Goal: Task Accomplishment & Management: Manage account settings

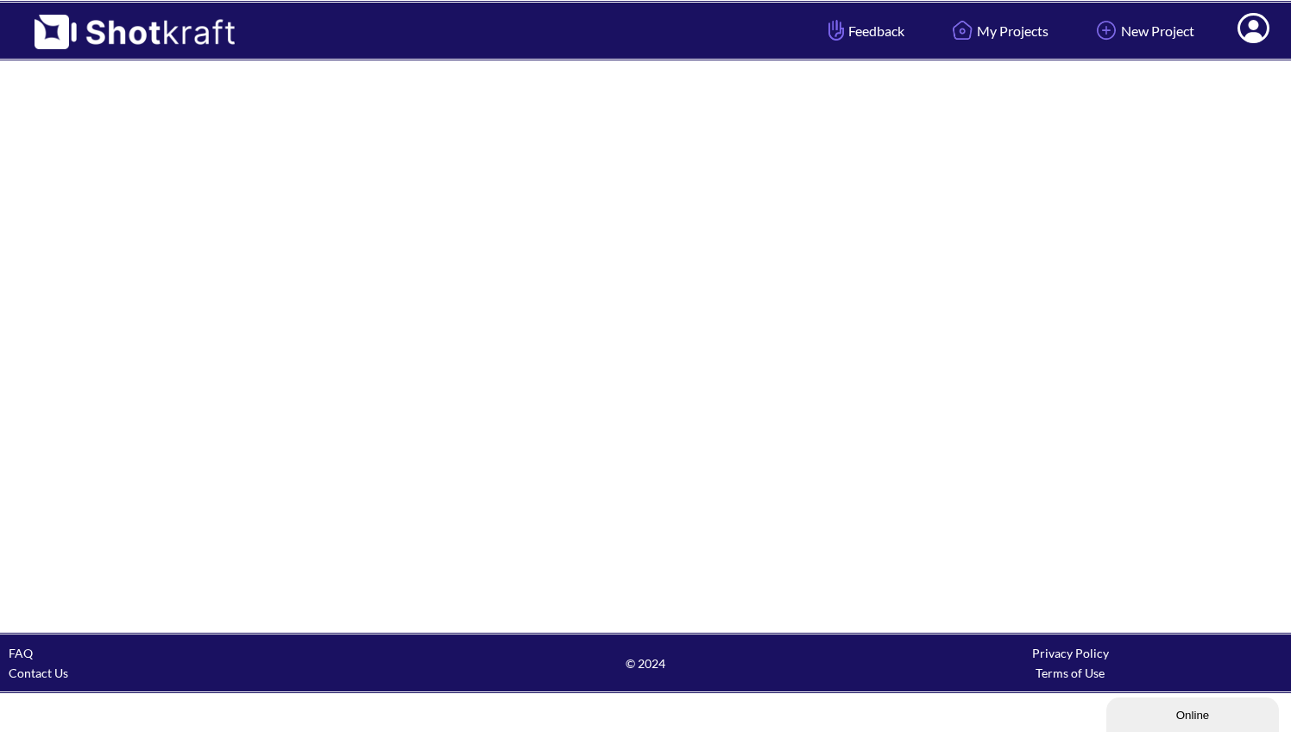
click at [1260, 37] on span at bounding box center [1253, 30] width 58 height 53
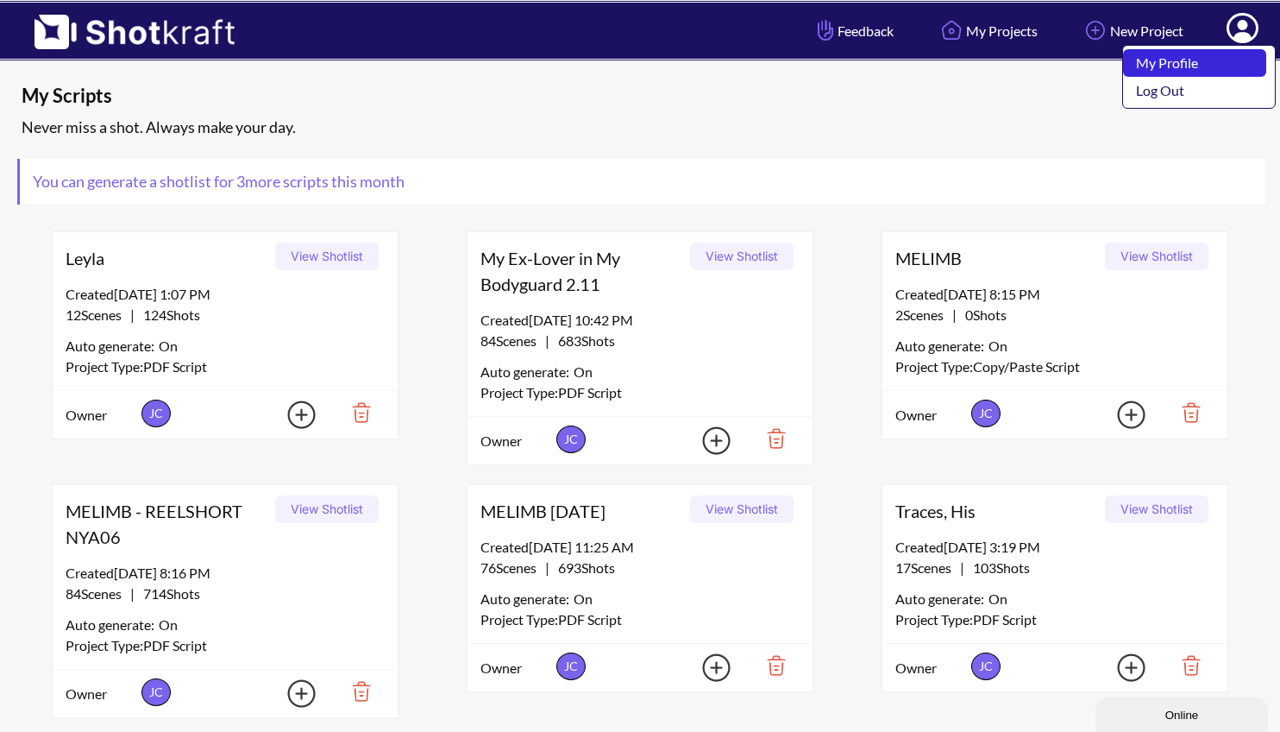
click at [1201, 68] on link "My Profile" at bounding box center [1194, 63] width 143 height 28
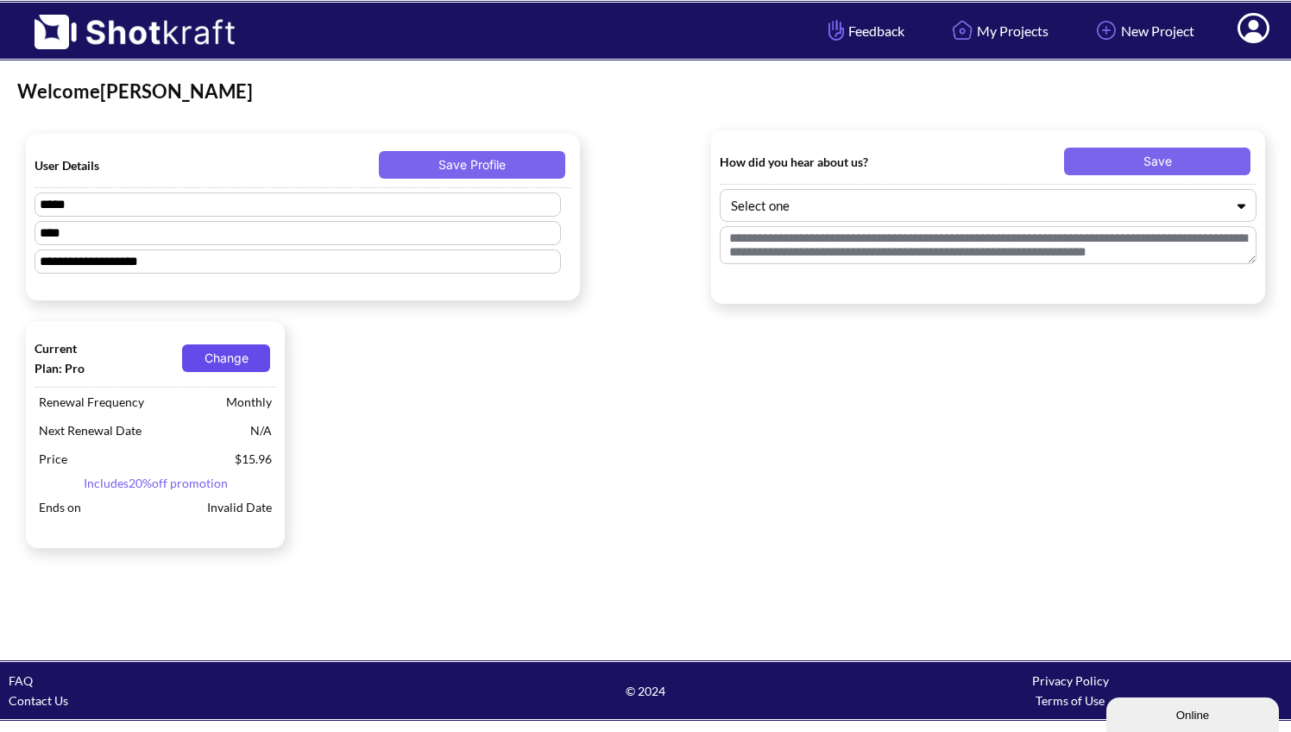
click at [229, 354] on button "Change" at bounding box center [226, 358] width 88 height 28
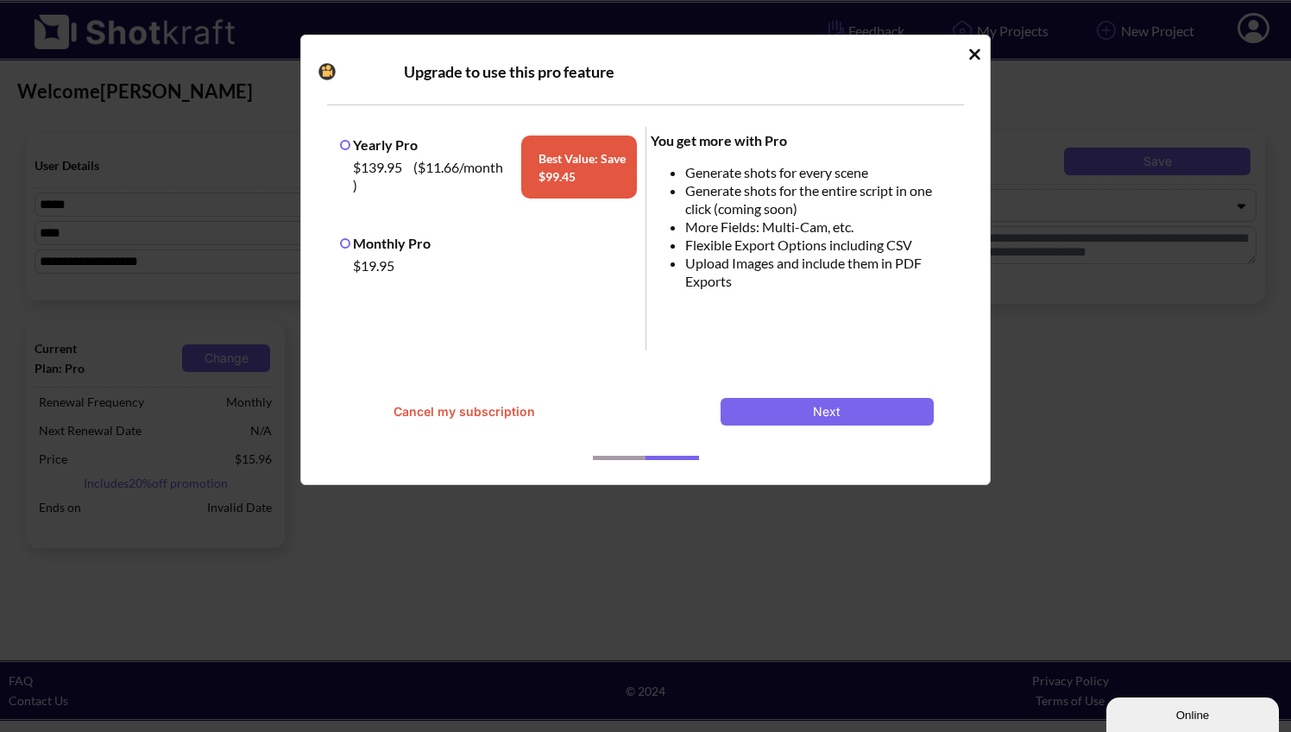
click at [441, 408] on button "Cancel my subscription" at bounding box center [463, 412] width 213 height 28
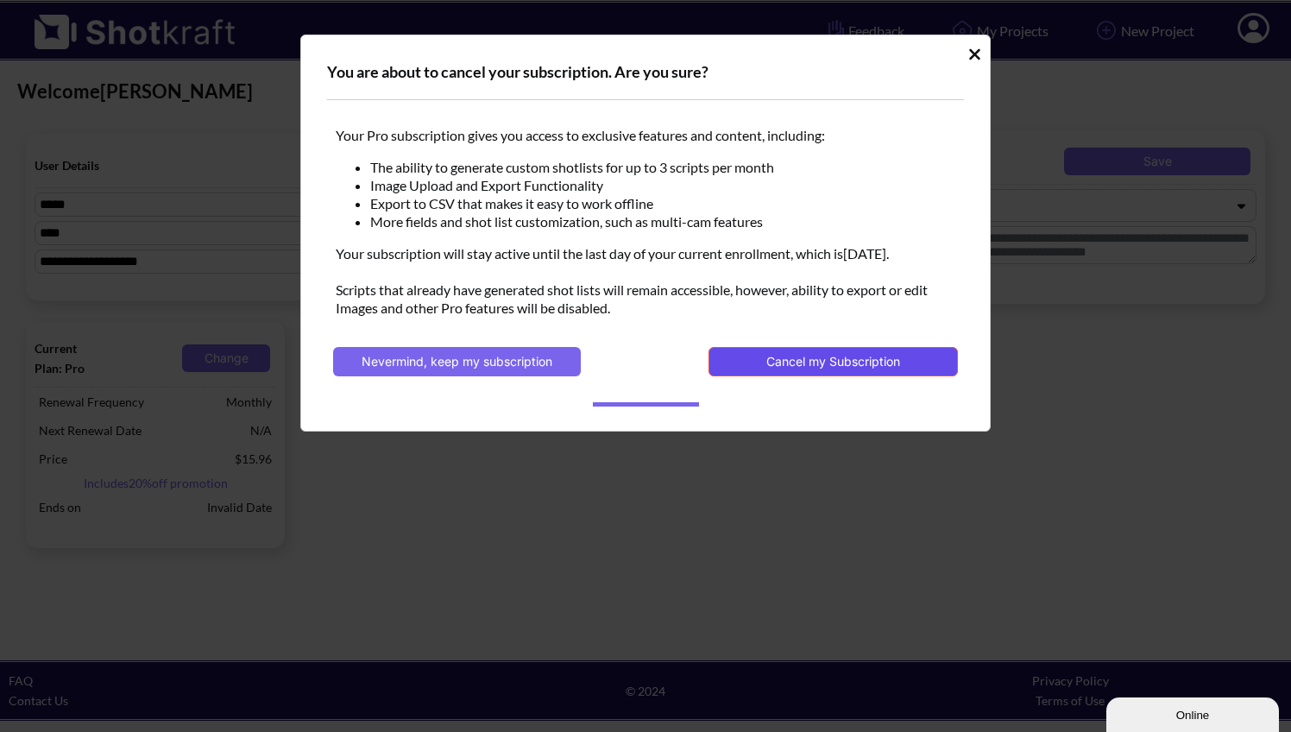
click at [763, 365] on button "Cancel my Subscription" at bounding box center [832, 361] width 249 height 29
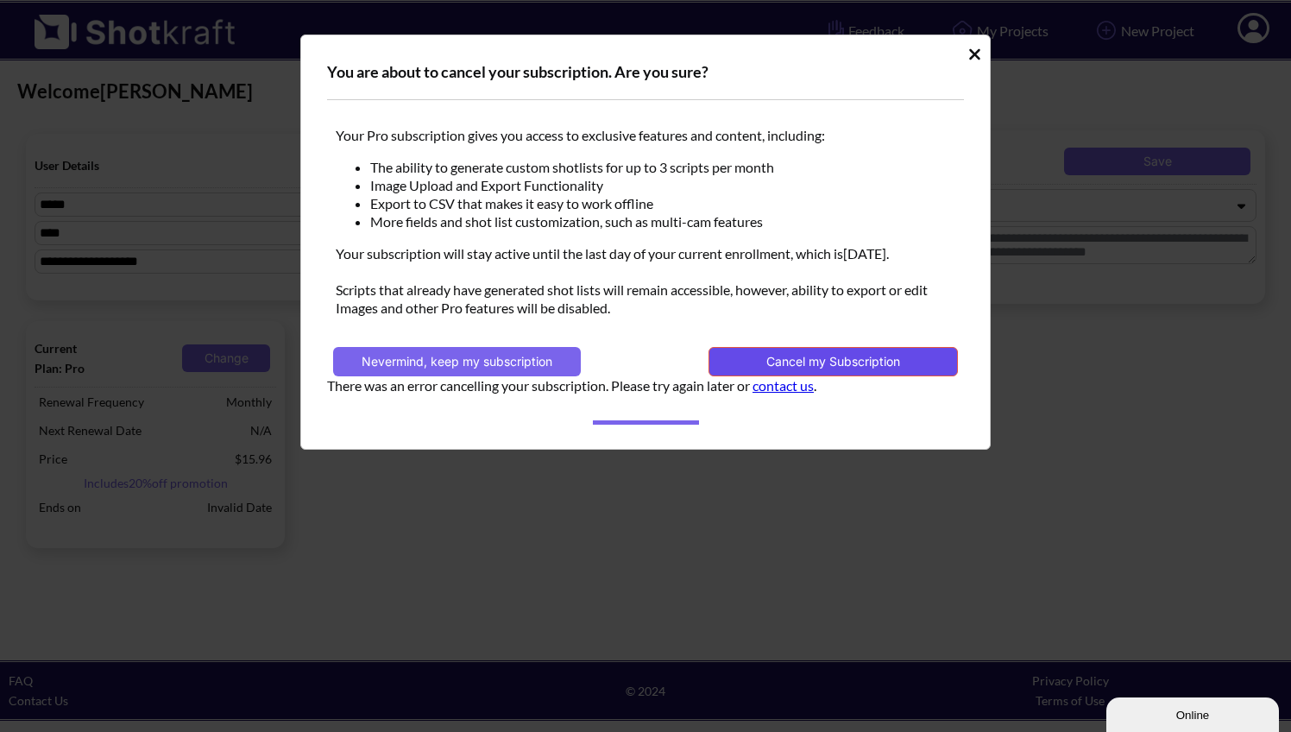
click at [753, 365] on button "Cancel my Subscription" at bounding box center [832, 361] width 249 height 29
click at [973, 55] on icon "Idle Modal" at bounding box center [974, 53] width 11 height 11
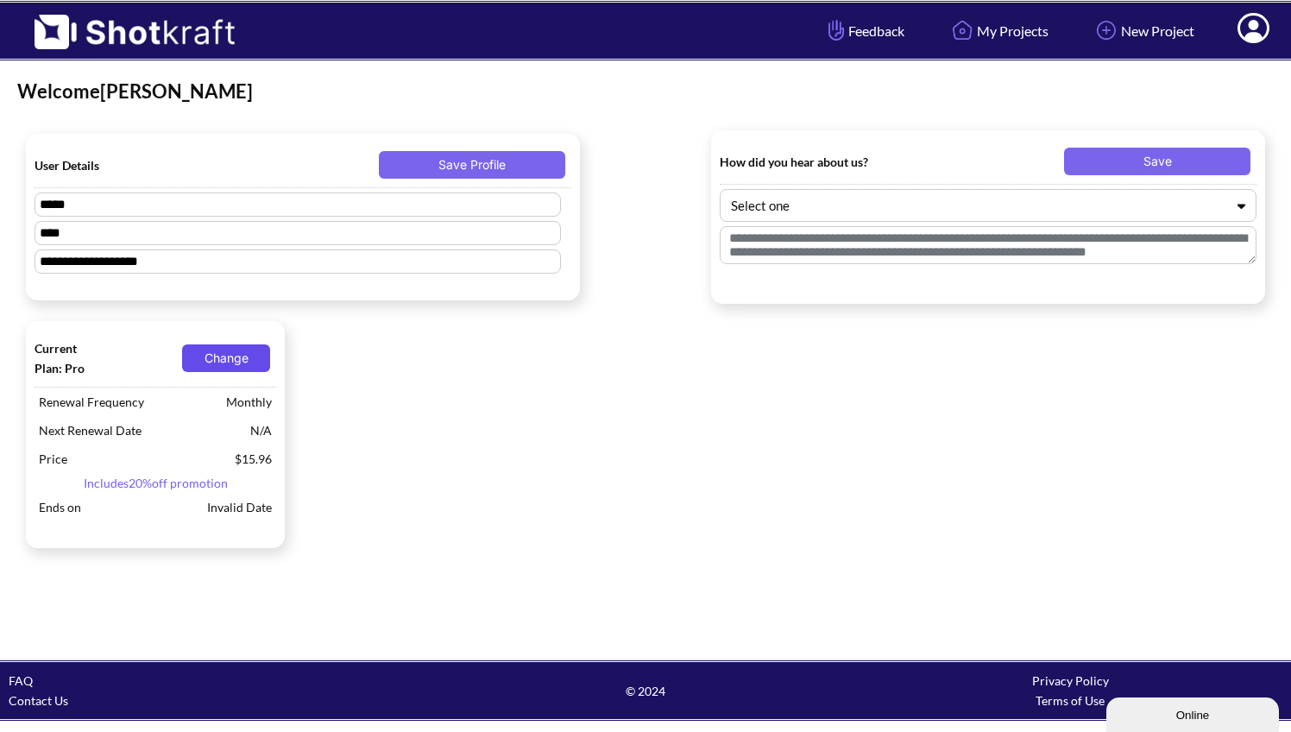
click at [215, 359] on button "Change" at bounding box center [226, 358] width 88 height 28
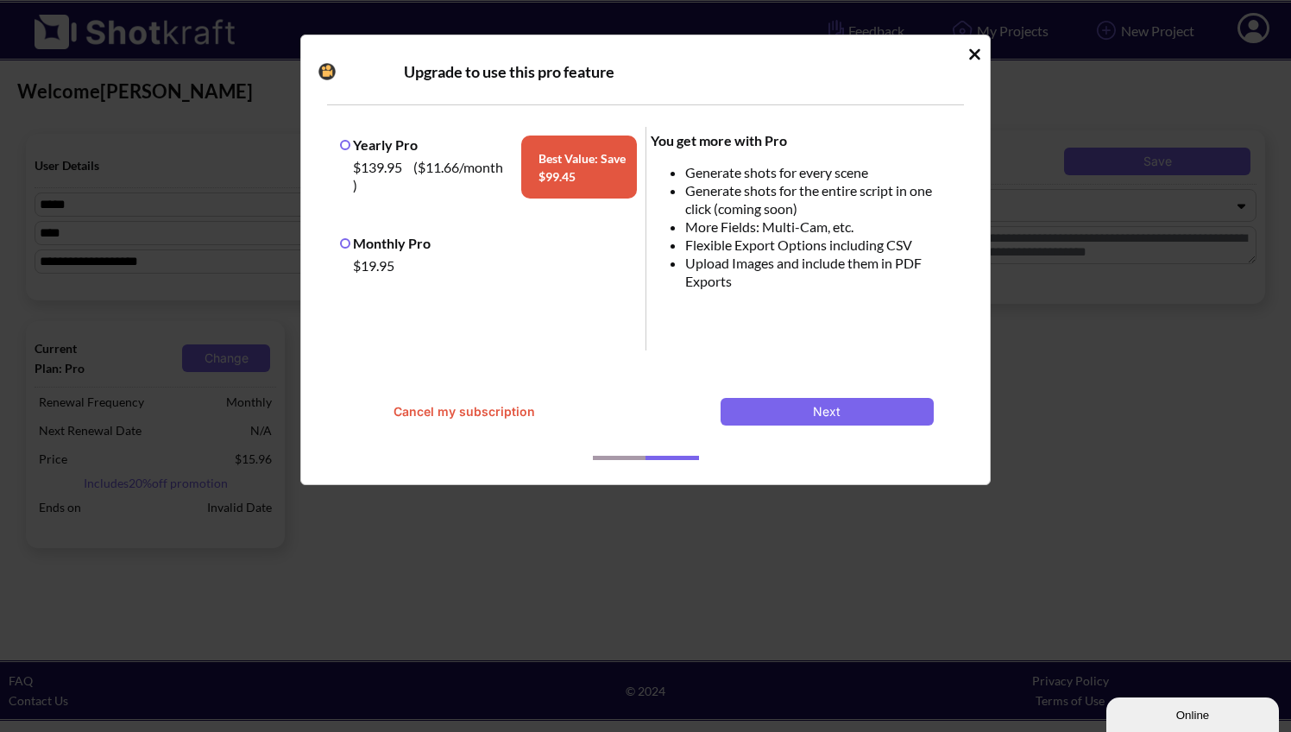
click at [347, 242] on label "Monthly Pro" at bounding box center [385, 243] width 91 height 16
click at [422, 404] on button "Cancel my subscription" at bounding box center [463, 412] width 213 height 28
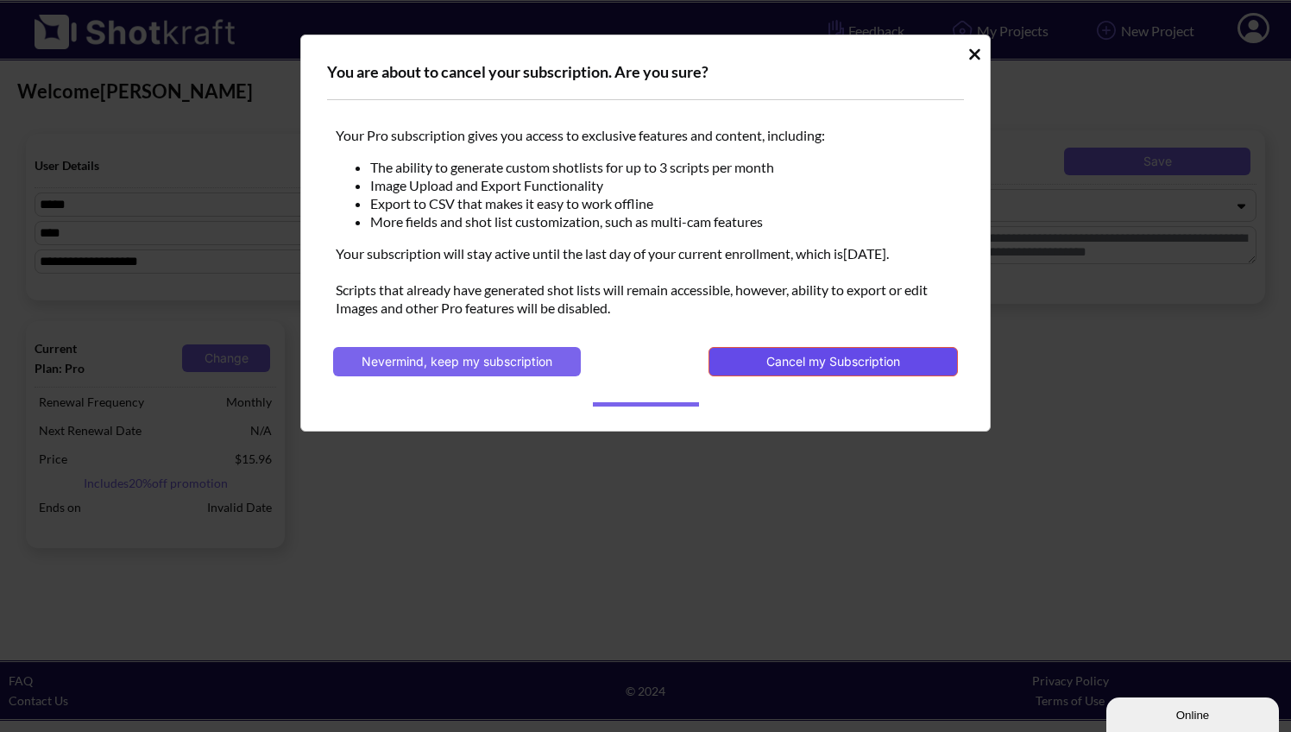
click at [759, 361] on button "Cancel my Subscription" at bounding box center [832, 361] width 249 height 29
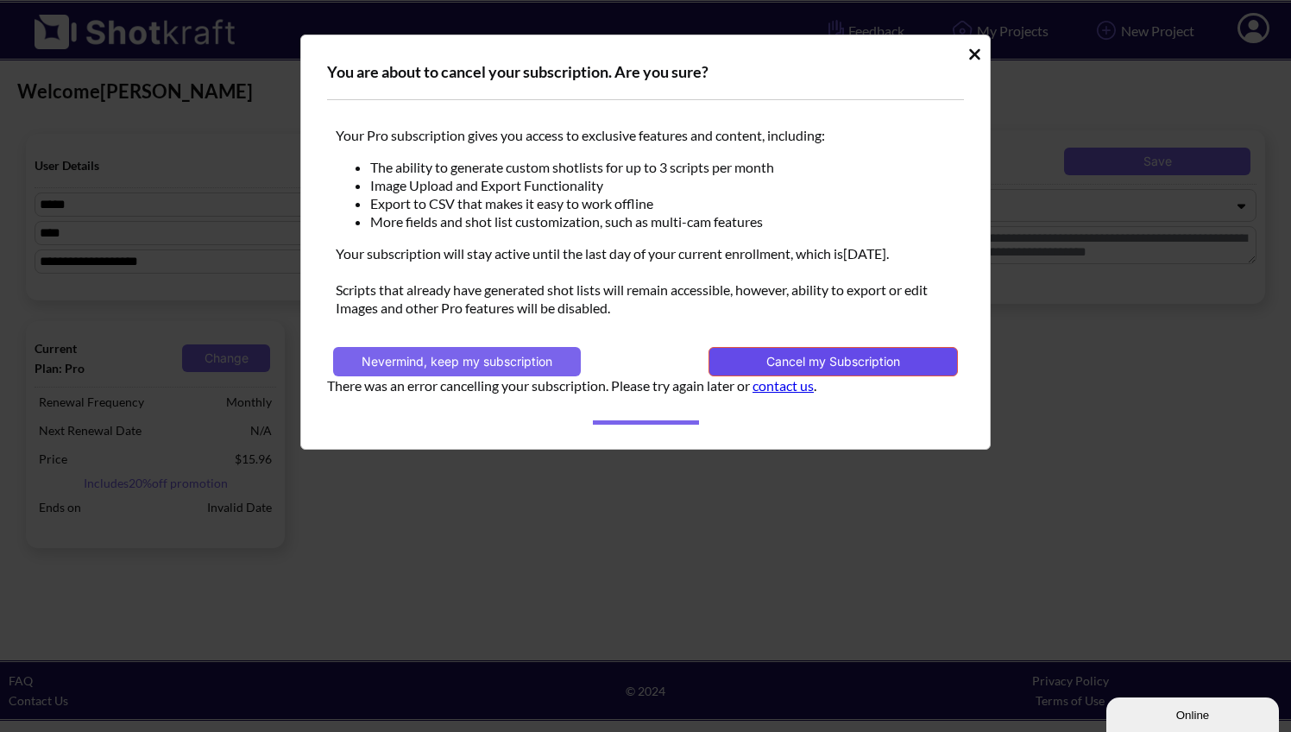
click at [824, 358] on button "Cancel my Subscription" at bounding box center [832, 361] width 249 height 29
click at [973, 50] on icon "Idle Modal" at bounding box center [974, 54] width 13 height 17
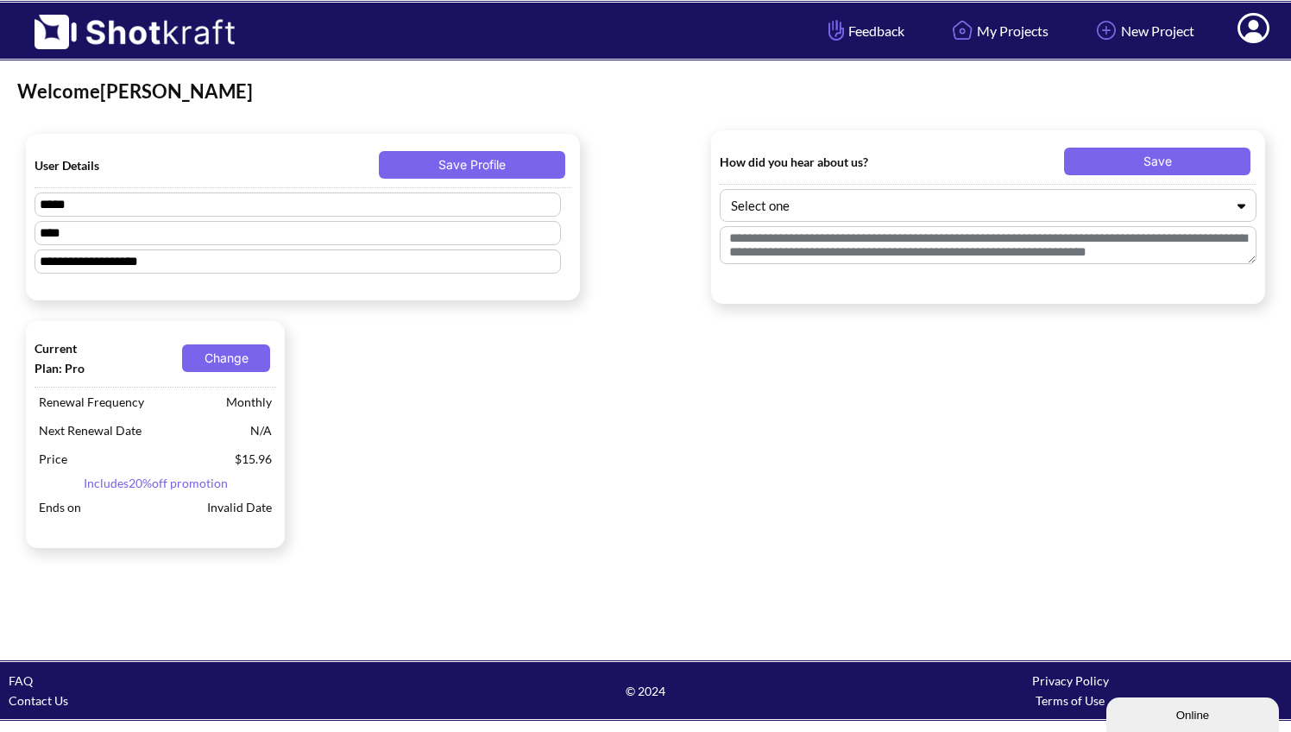
click at [171, 486] on span "Includes 20% off promotion" at bounding box center [156, 483] width 242 height 20
click at [217, 360] on button "Change" at bounding box center [226, 358] width 88 height 28
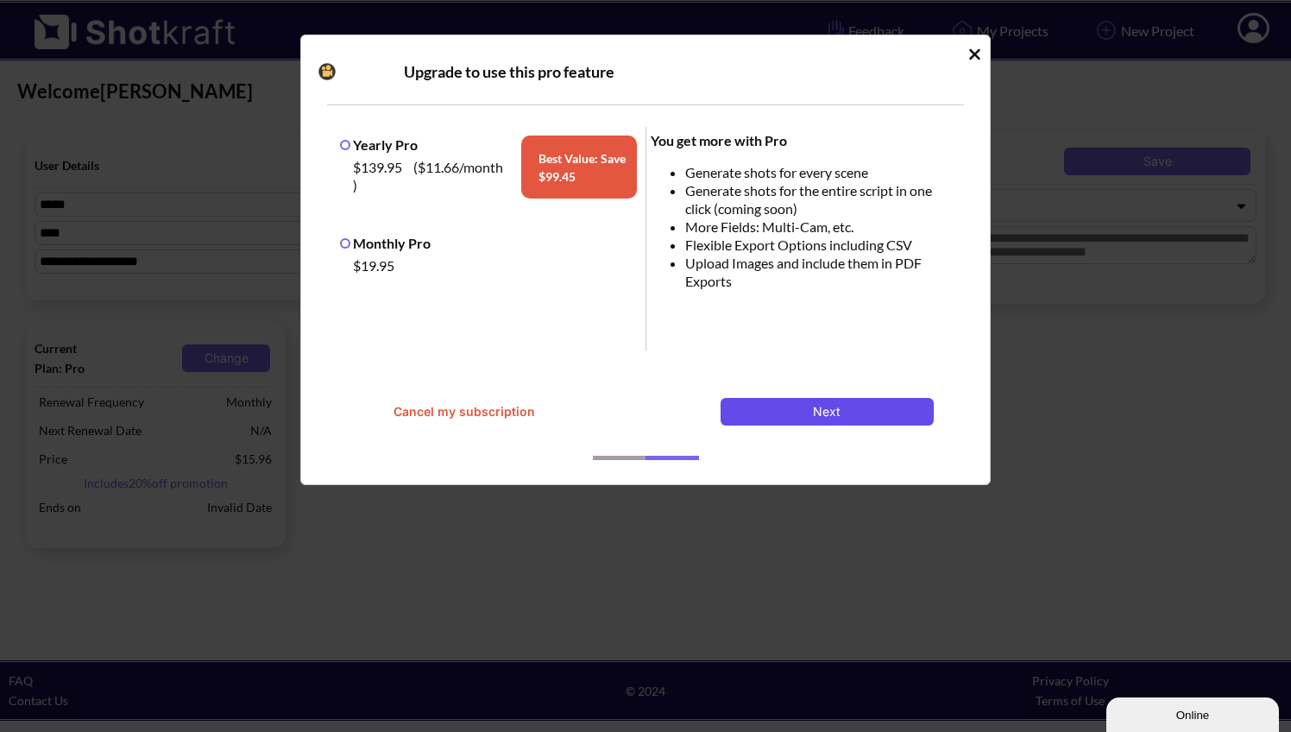
click at [762, 406] on button "Next" at bounding box center [826, 412] width 213 height 28
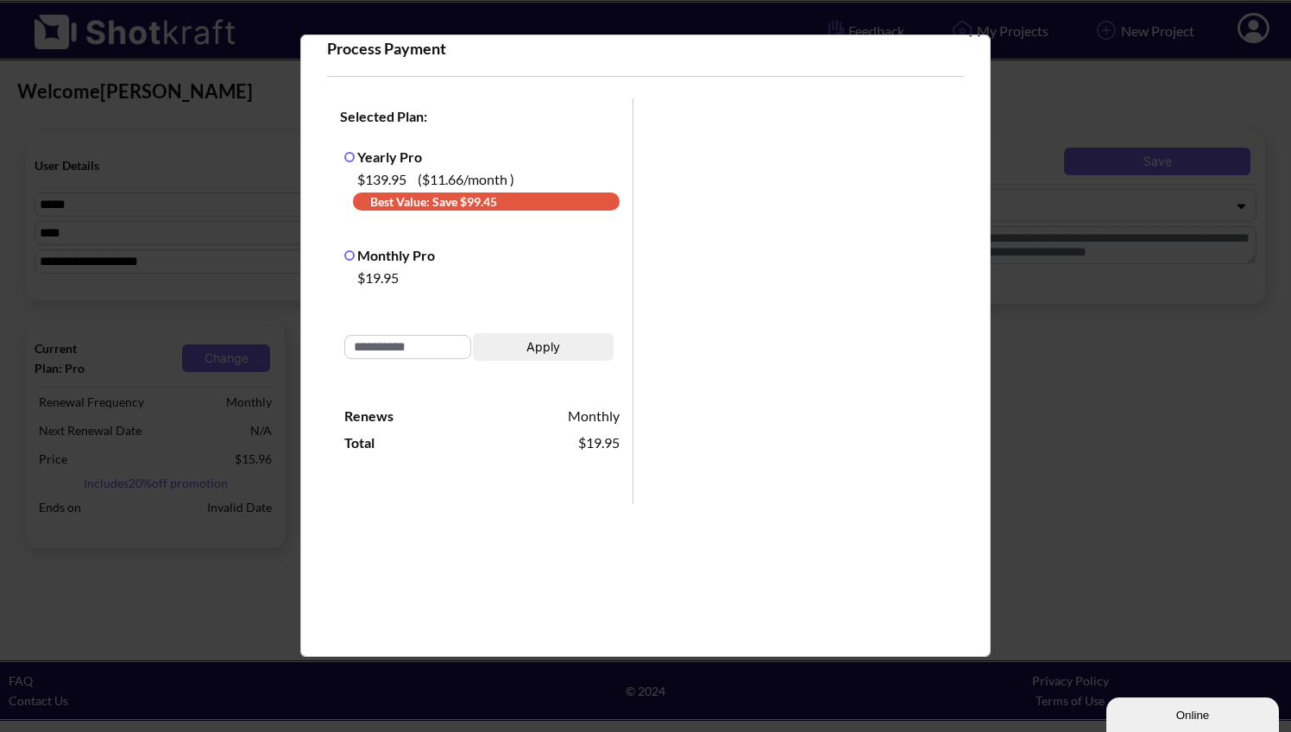
scroll to position [25, 0]
click at [398, 153] on label "Yearly Pro" at bounding box center [383, 155] width 78 height 16
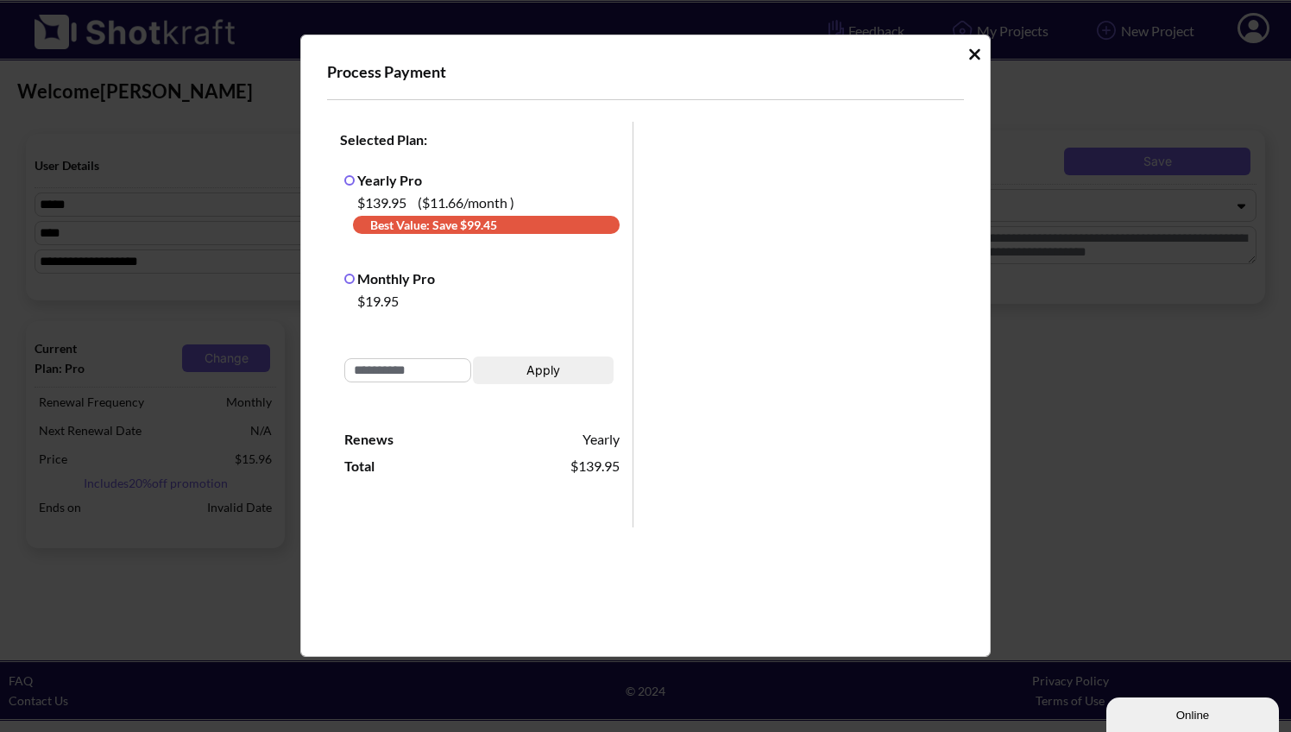
scroll to position [0, 0]
click at [968, 60] on icon "Idle Modal" at bounding box center [974, 54] width 13 height 17
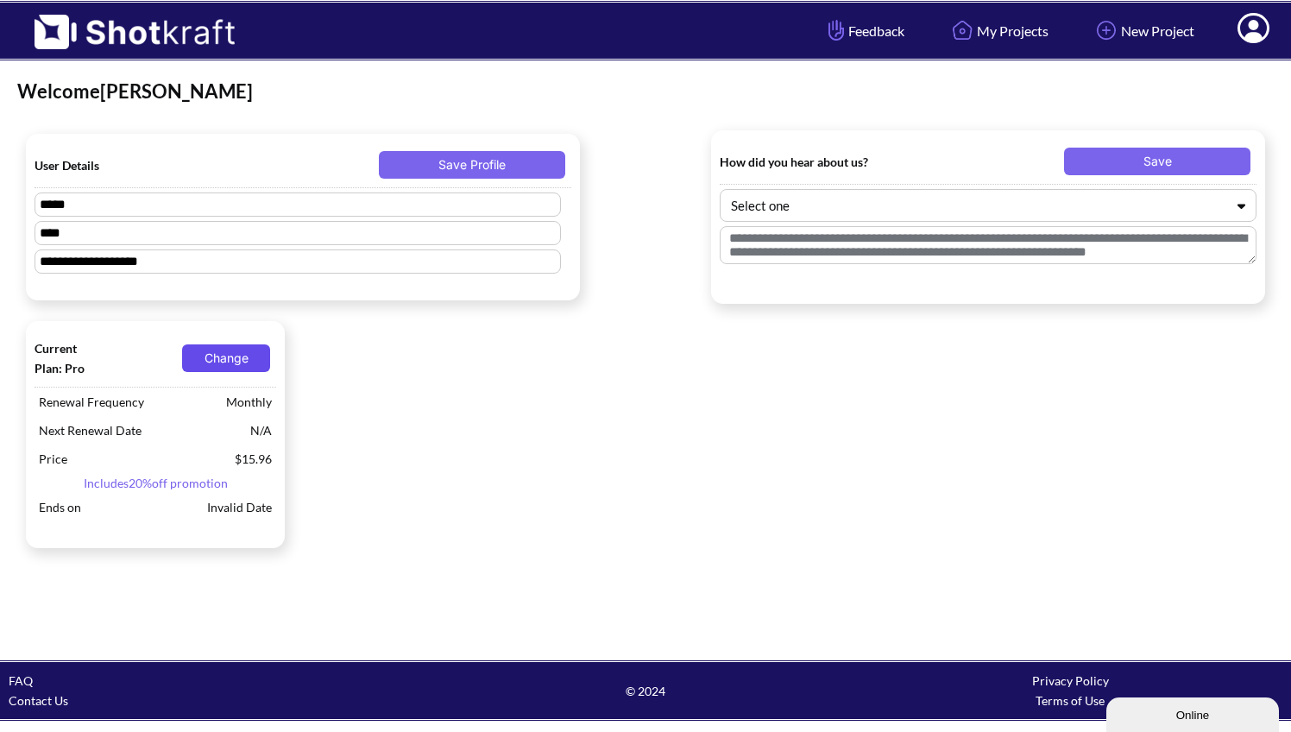
click at [234, 353] on button "Change" at bounding box center [226, 358] width 88 height 28
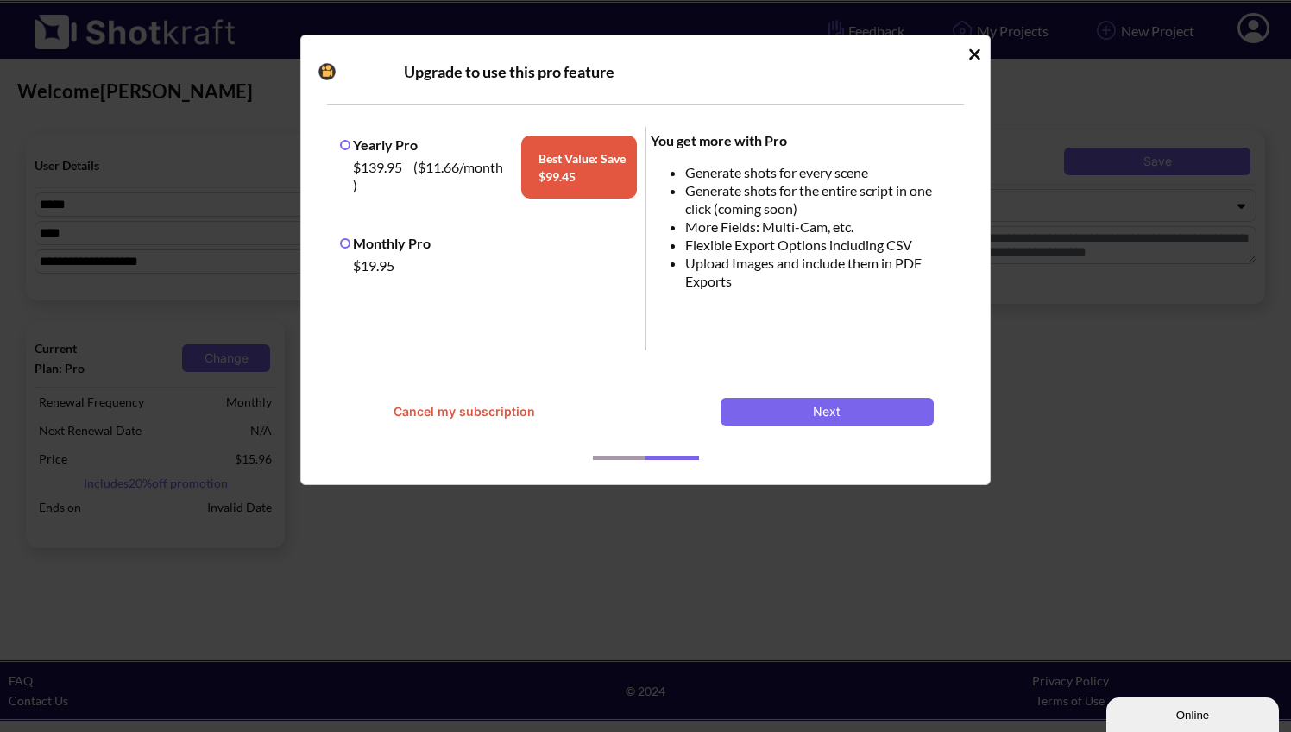
click at [472, 410] on button "Cancel my subscription" at bounding box center [463, 412] width 213 height 28
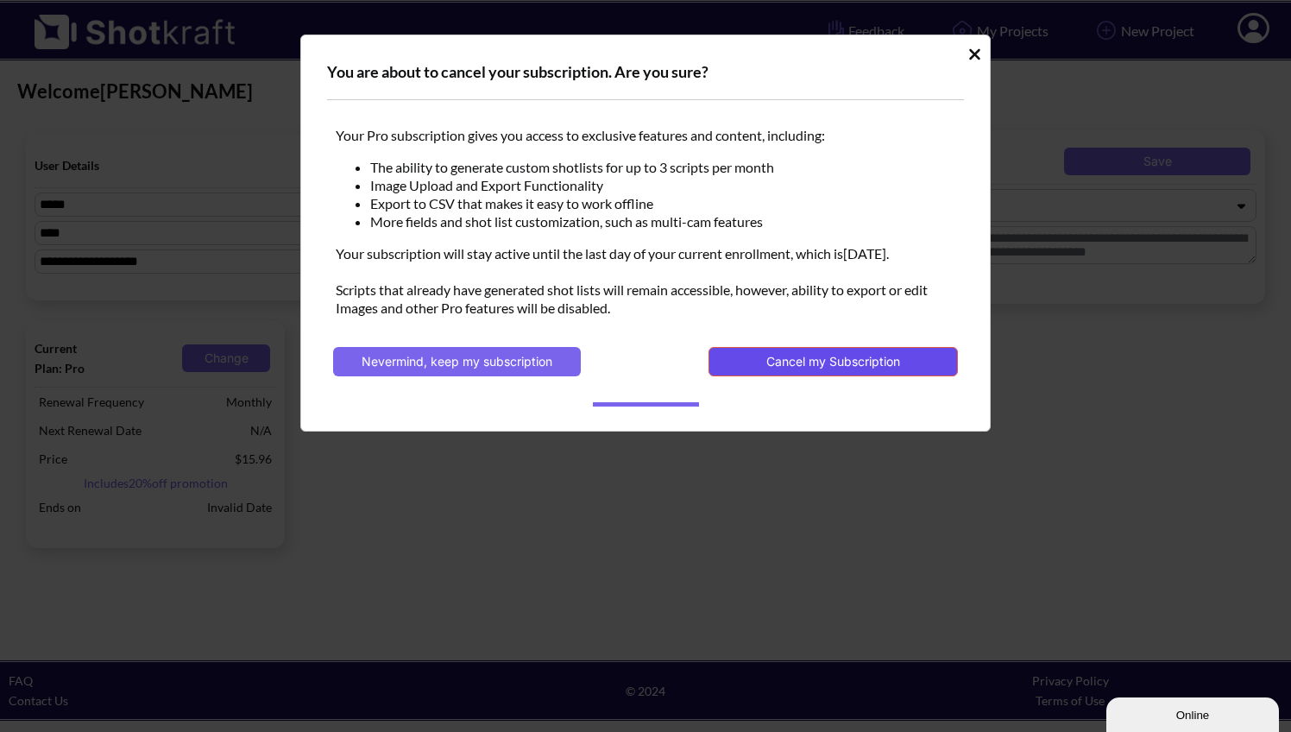
click at [792, 359] on button "Cancel my Subscription" at bounding box center [832, 361] width 249 height 29
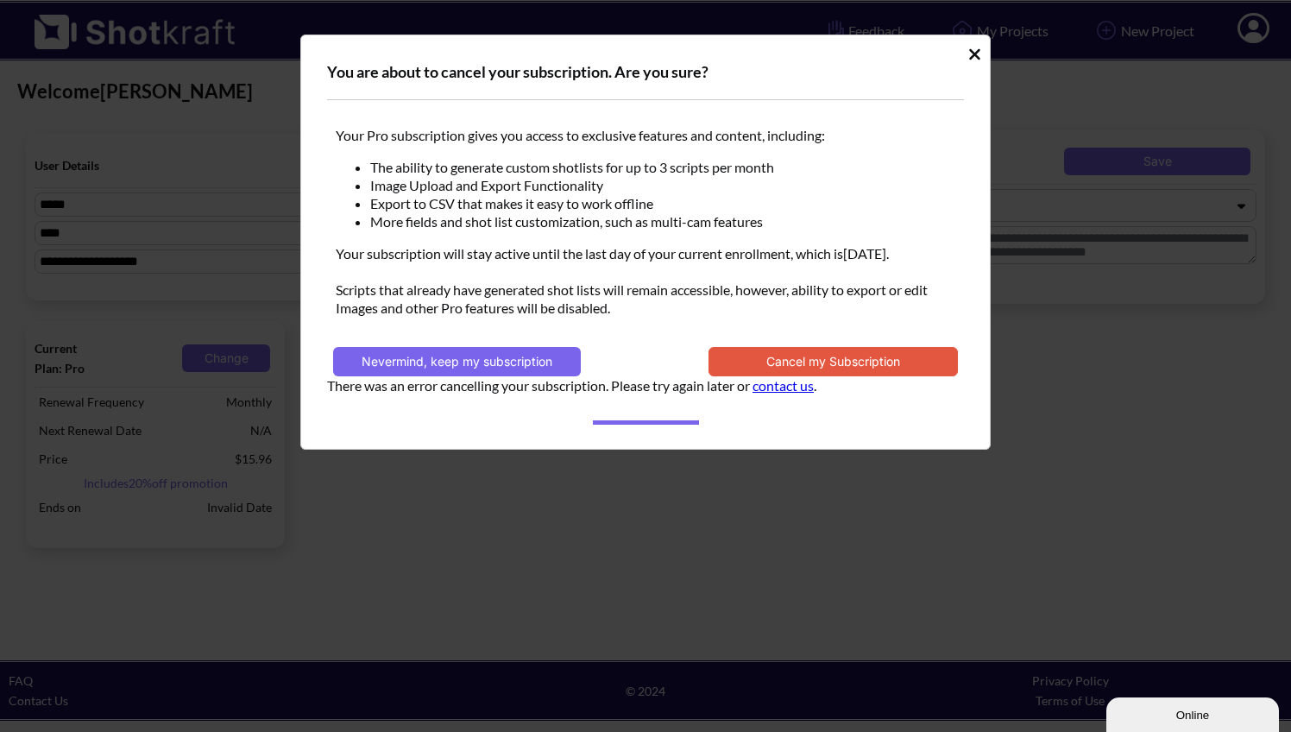
click at [976, 58] on icon "Idle Modal" at bounding box center [974, 54] width 13 height 17
